Goal: Navigation & Orientation: Find specific page/section

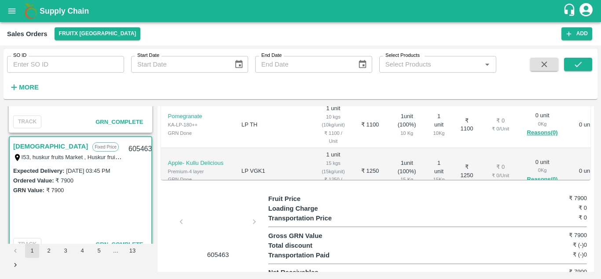
scroll to position [269, 0]
click at [14, 9] on icon "open drawer" at bounding box center [11, 10] width 7 height 5
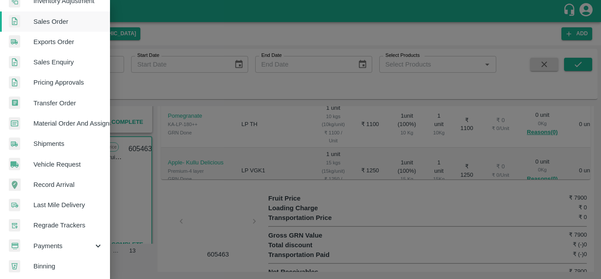
scroll to position [0, 0]
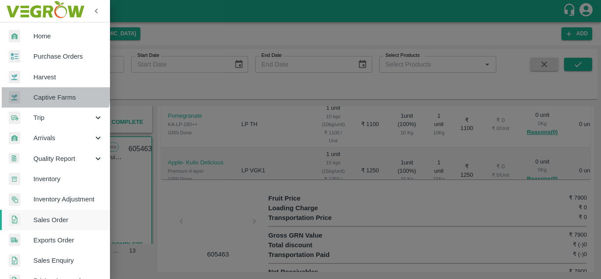
click at [49, 94] on span "Captive Farms" at bounding box center [68, 97] width 70 height 10
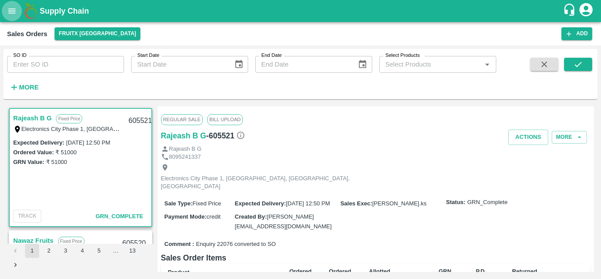
click at [8, 15] on icon "open drawer" at bounding box center [12, 11] width 10 height 10
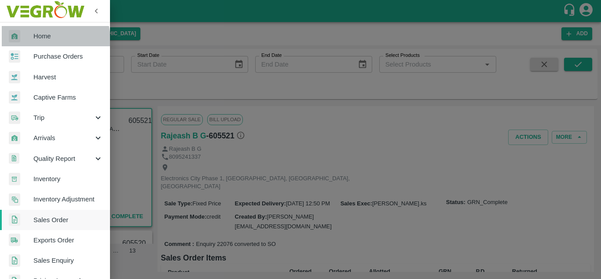
click at [46, 40] on span "Home" at bounding box center [68, 36] width 70 height 10
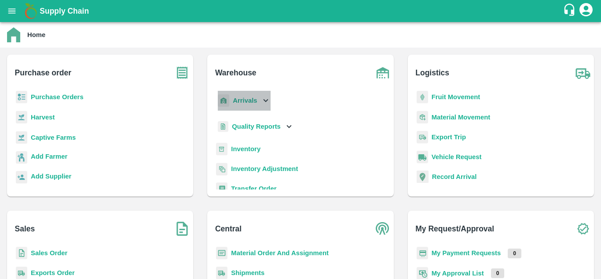
click at [256, 102] on b "Arrivals" at bounding box center [245, 100] width 24 height 7
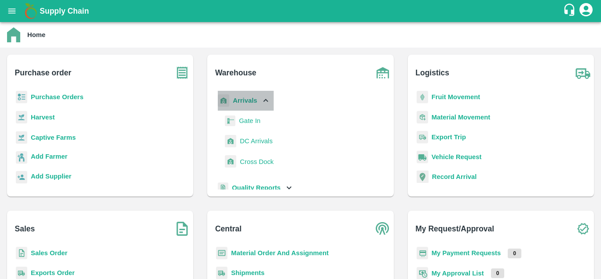
click at [256, 102] on b "Arrivals" at bounding box center [245, 100] width 24 height 7
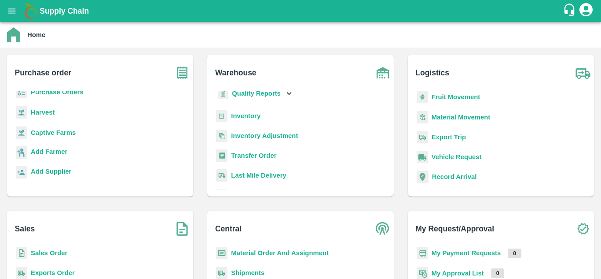
scroll to position [36, 0]
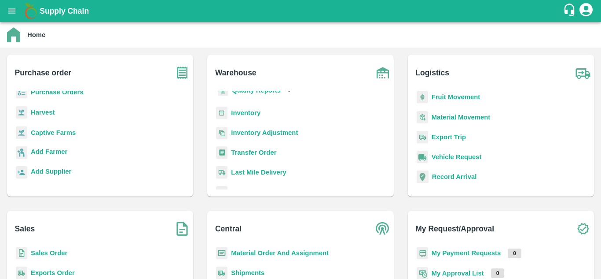
click at [240, 110] on b "Inventory" at bounding box center [246, 112] width 30 height 7
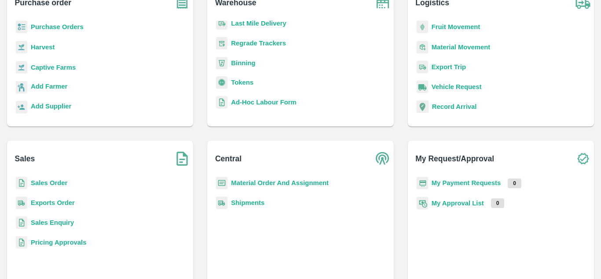
scroll to position [81, 0]
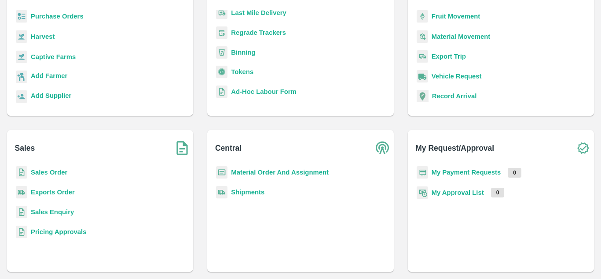
click at [65, 214] on b "Sales Enquiry" at bounding box center [52, 211] width 43 height 7
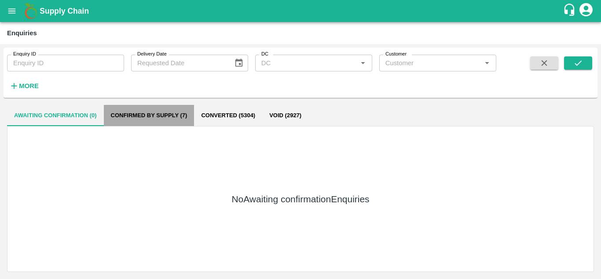
click at [127, 114] on button "Confirmed by supply (7)" at bounding box center [149, 115] width 91 height 21
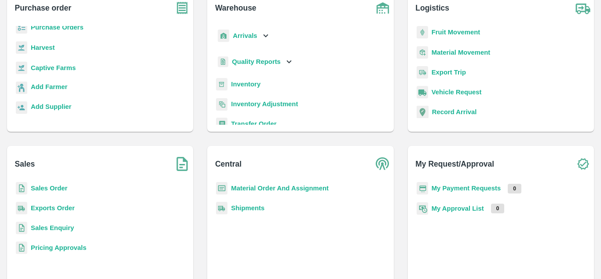
scroll to position [66, 0]
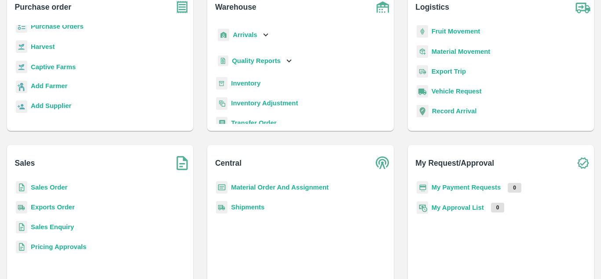
click at [255, 188] on b "Material Order And Assignment" at bounding box center [280, 187] width 98 height 7
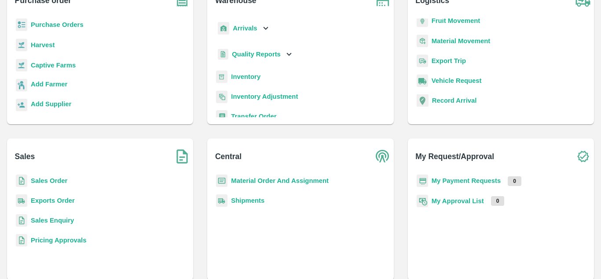
scroll to position [81, 0]
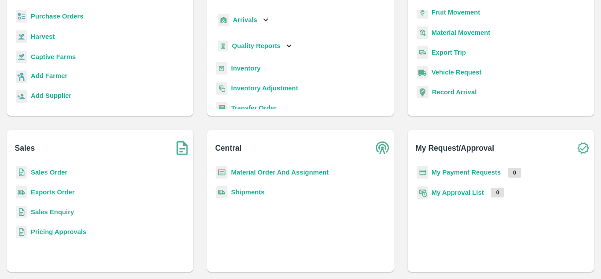
click at [65, 234] on b "Pricing Approvals" at bounding box center [58, 231] width 55 height 7
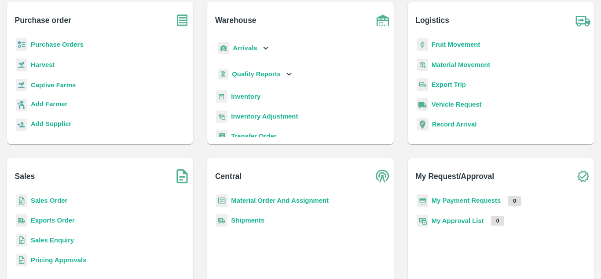
scroll to position [53, 0]
click at [46, 201] on b "Sales Order" at bounding box center [49, 199] width 37 height 7
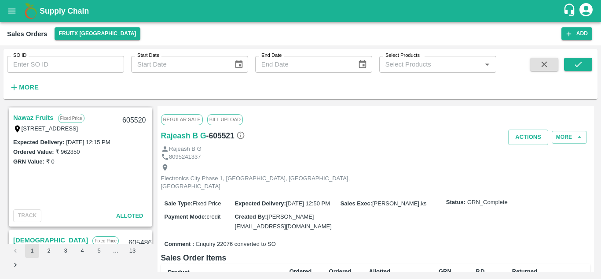
scroll to position [123, 0]
click at [38, 120] on link "Nawaz Fruits" at bounding box center [33, 116] width 41 height 11
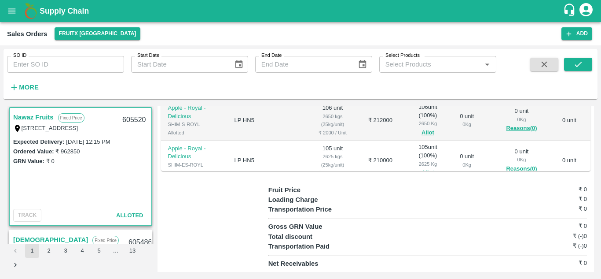
scroll to position [227, 0]
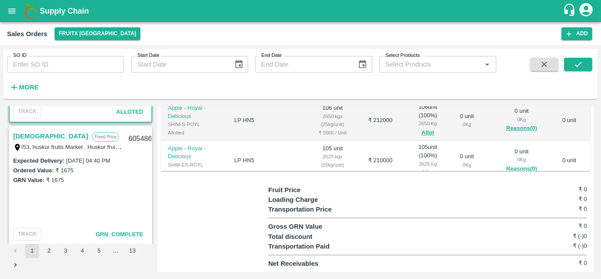
click at [24, 135] on link "[DEMOGRAPHIC_DATA]" at bounding box center [50, 135] width 75 height 11
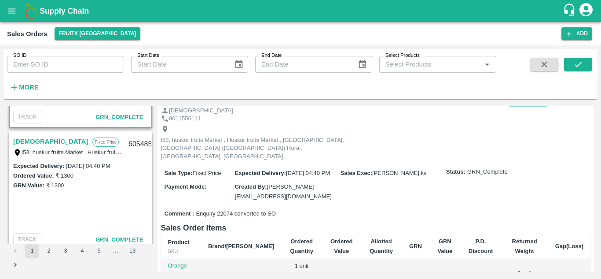
scroll to position [344, 0]
click at [29, 140] on link "[DEMOGRAPHIC_DATA]" at bounding box center [50, 140] width 75 height 11
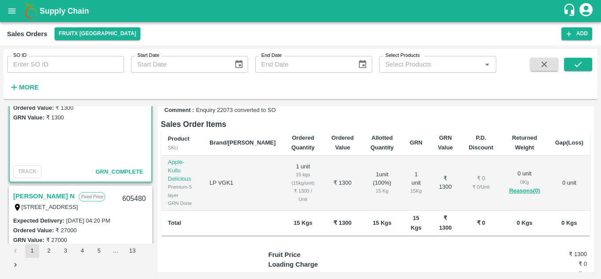
scroll to position [411, 0]
click at [27, 196] on link "[PERSON_NAME] N" at bounding box center [43, 196] width 61 height 11
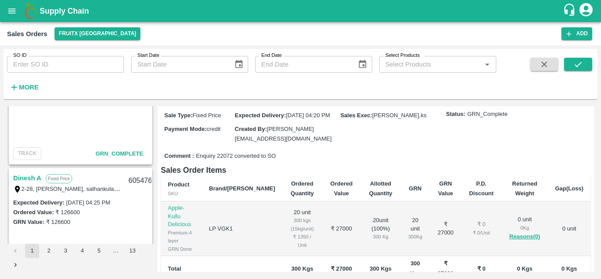
scroll to position [681, 0]
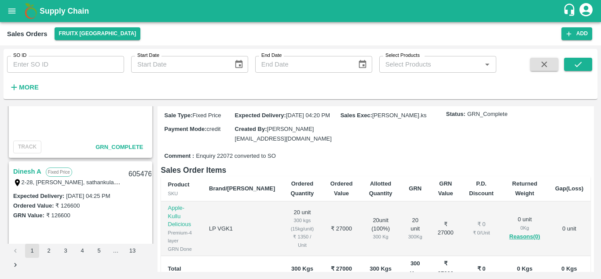
click at [21, 167] on link "Dinesh A" at bounding box center [27, 171] width 28 height 11
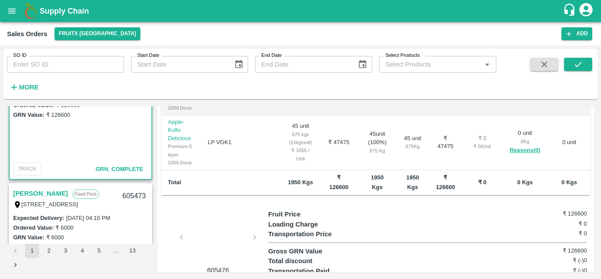
scroll to position [807, 0]
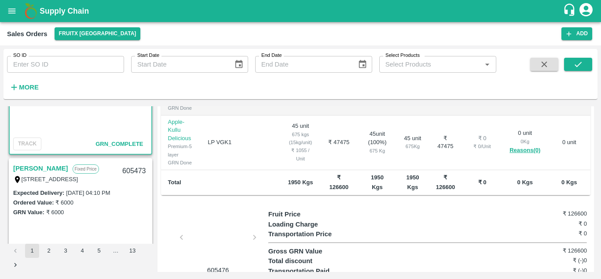
click at [30, 168] on link "[PERSON_NAME]" at bounding box center [40, 167] width 55 height 11
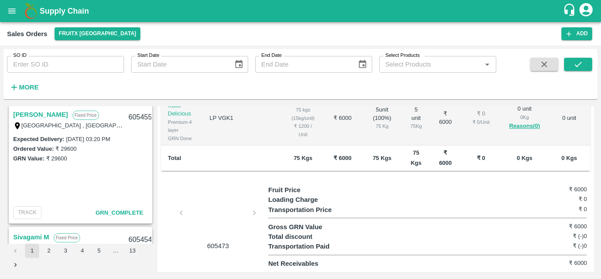
scroll to position [1594, 0]
click at [27, 111] on link "[PERSON_NAME]" at bounding box center [40, 114] width 55 height 11
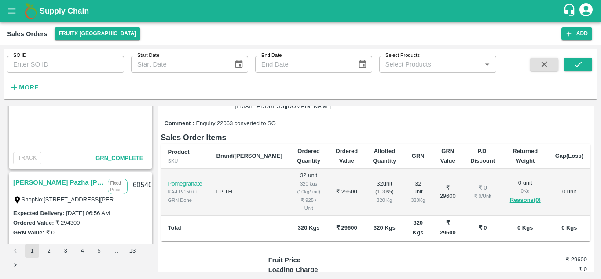
scroll to position [2265, 0]
